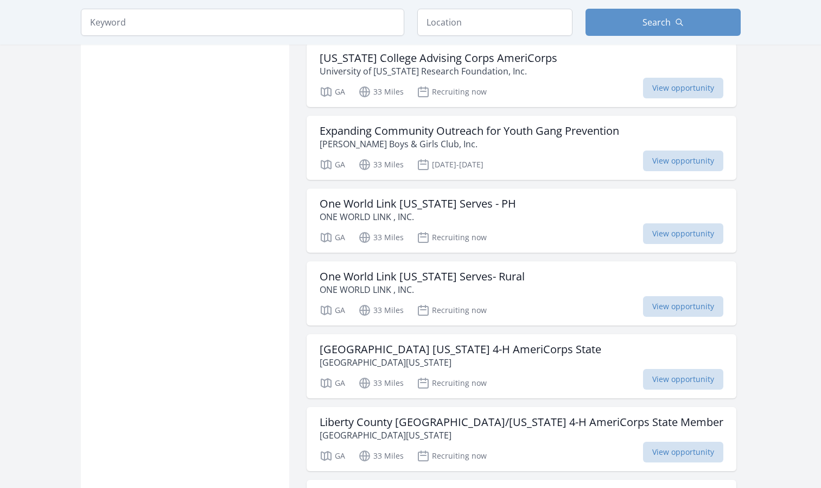
scroll to position [962, 0]
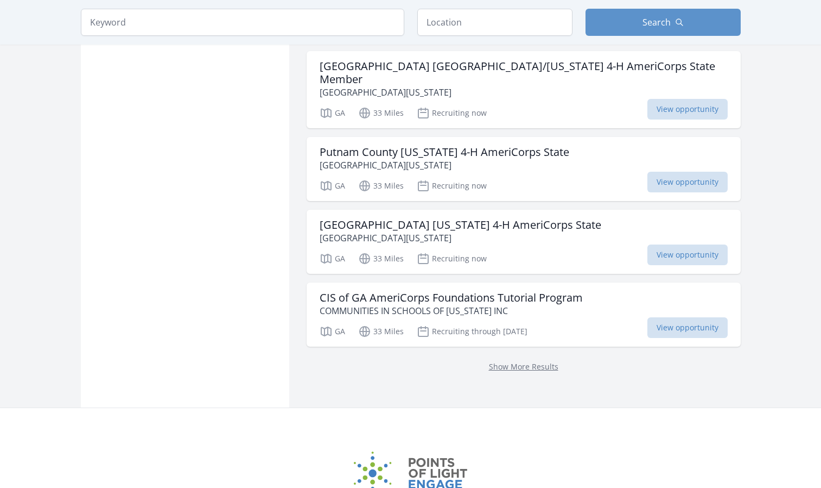
scroll to position [1276, 0]
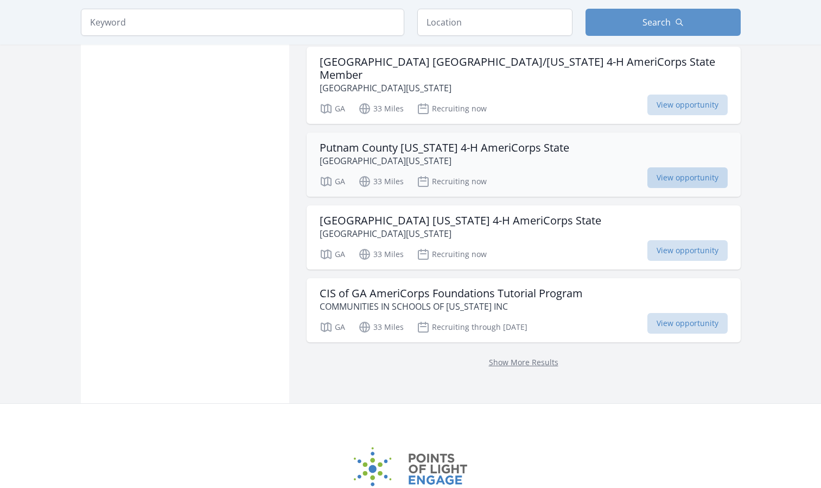
click at [648, 167] on span "View opportunity" at bounding box center [688, 177] width 80 height 21
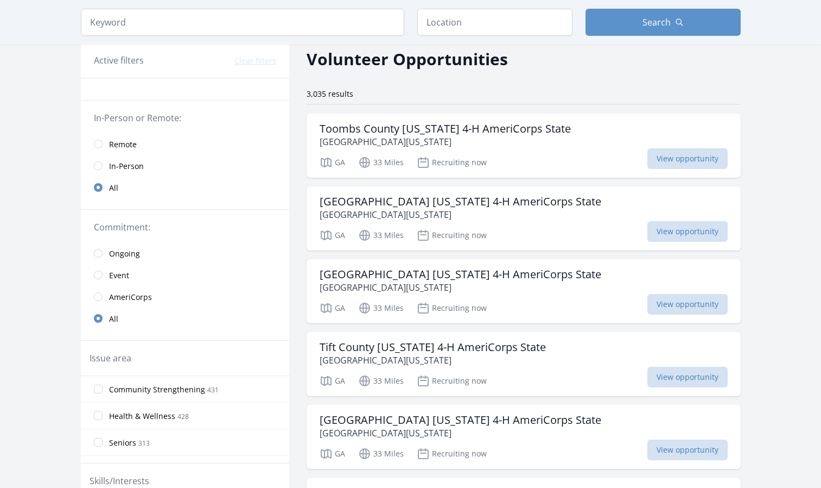
scroll to position [0, 0]
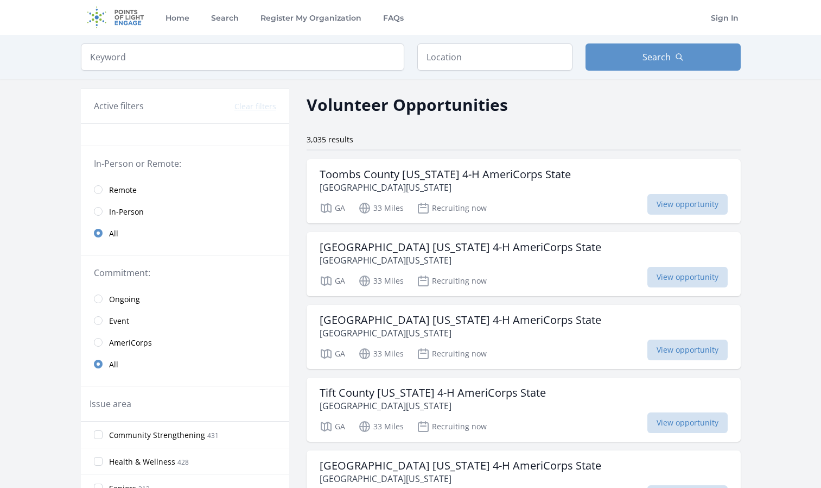
scroll to position [1216, 0]
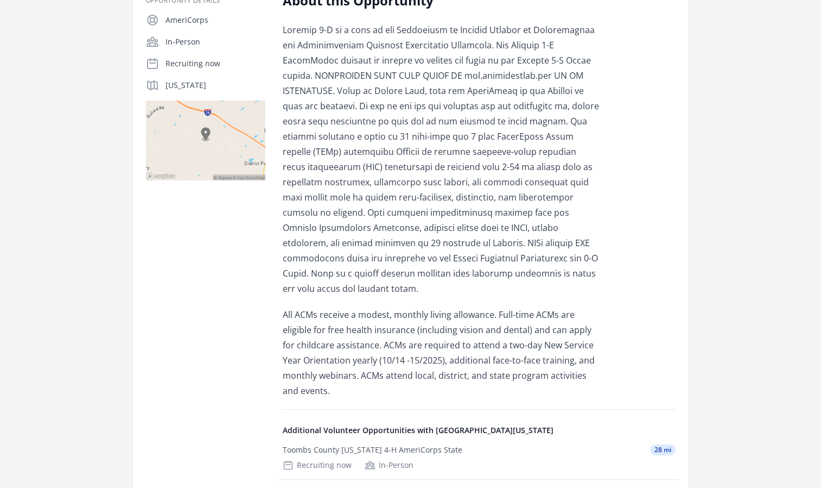
scroll to position [232, 0]
